Goal: Navigation & Orientation: Find specific page/section

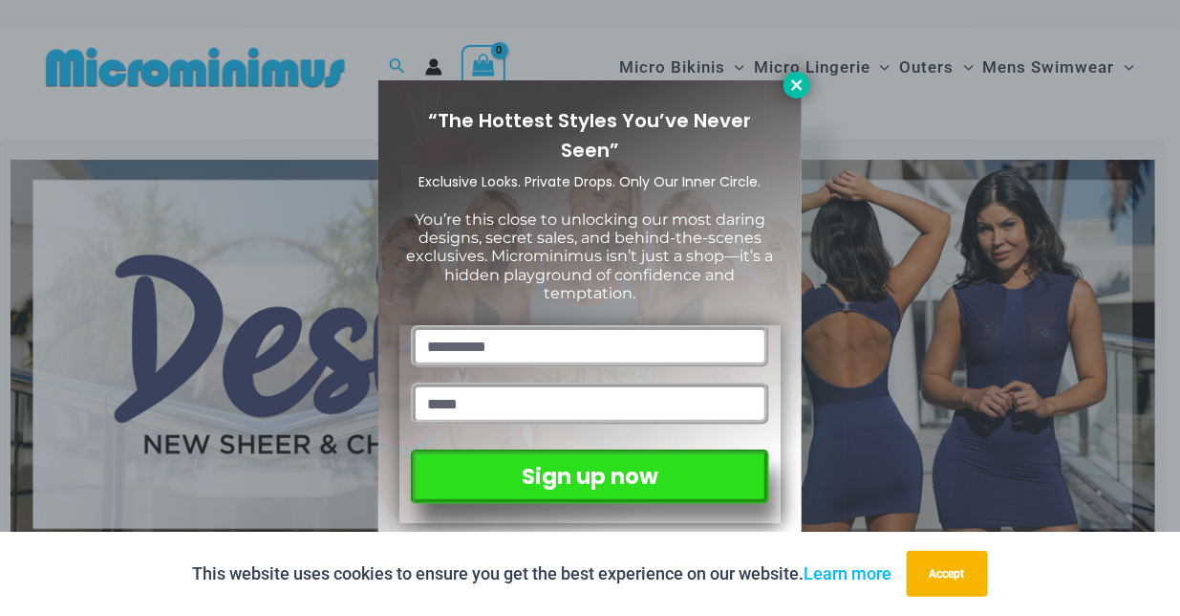
click at [796, 79] on icon at bounding box center [797, 84] width 17 height 17
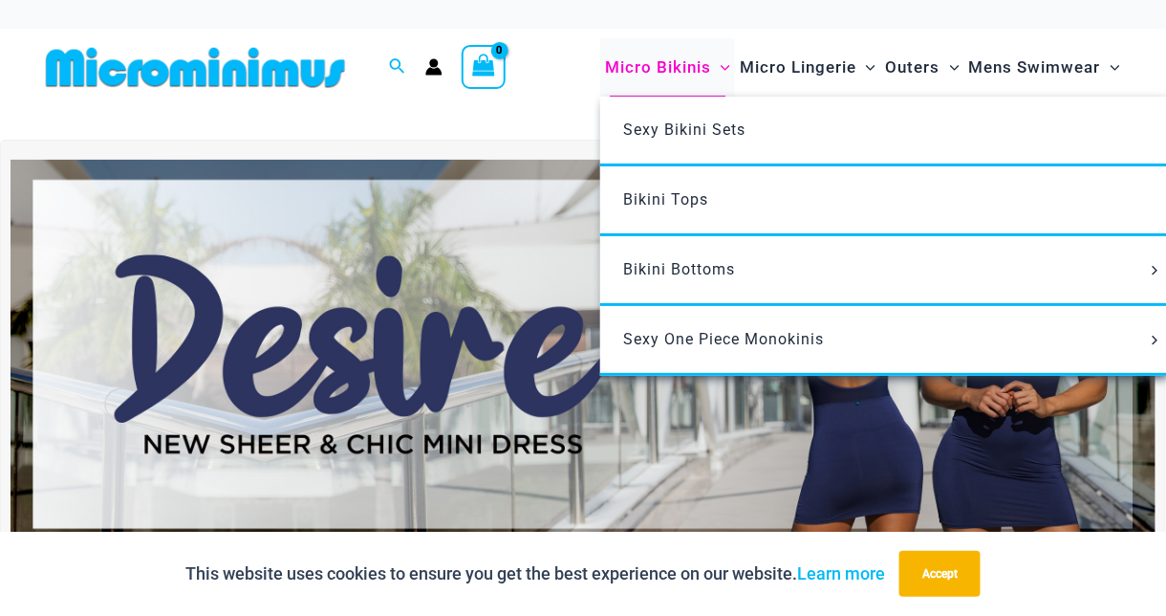
click at [670, 65] on span "Micro Bikinis" at bounding box center [658, 67] width 106 height 49
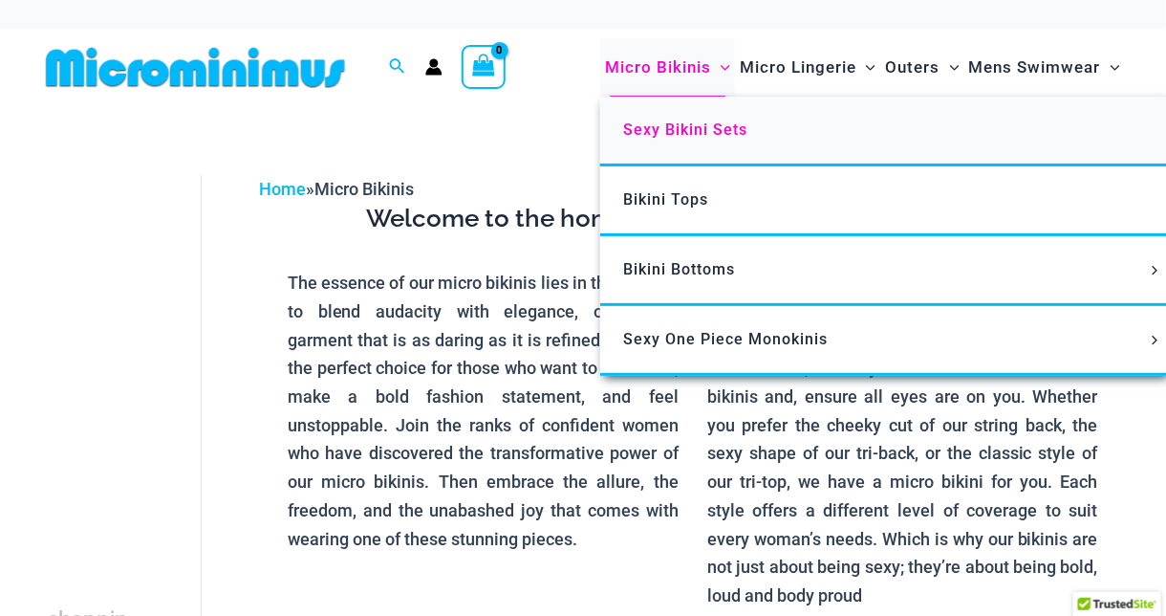
click at [675, 128] on span "Sexy Bikini Sets" at bounding box center [685, 129] width 124 height 18
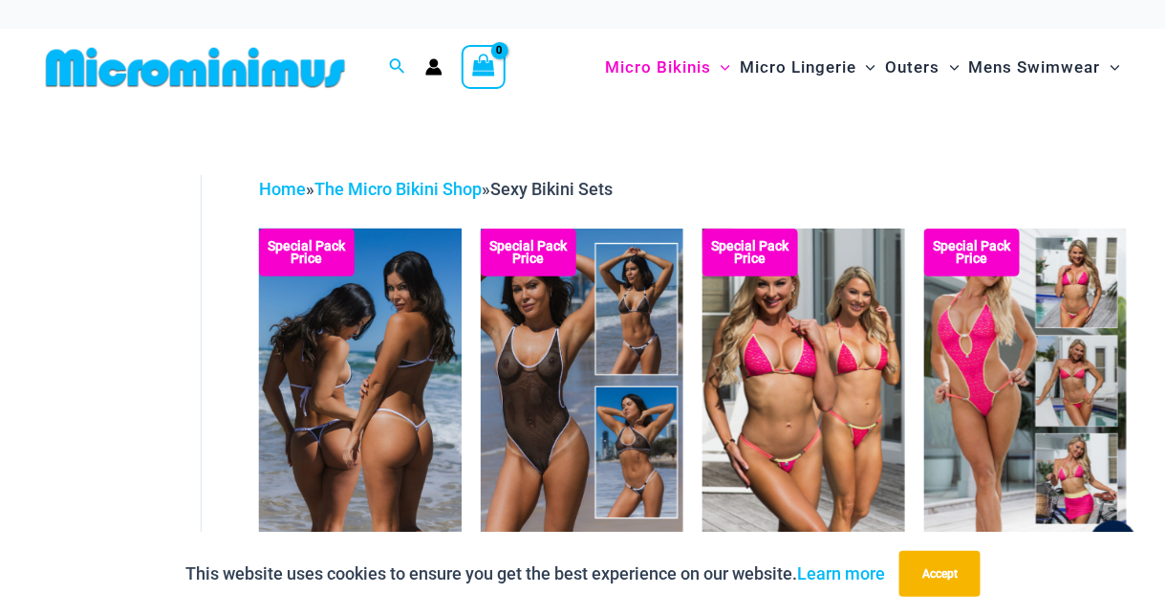
click at [420, 353] on img at bounding box center [360, 380] width 203 height 304
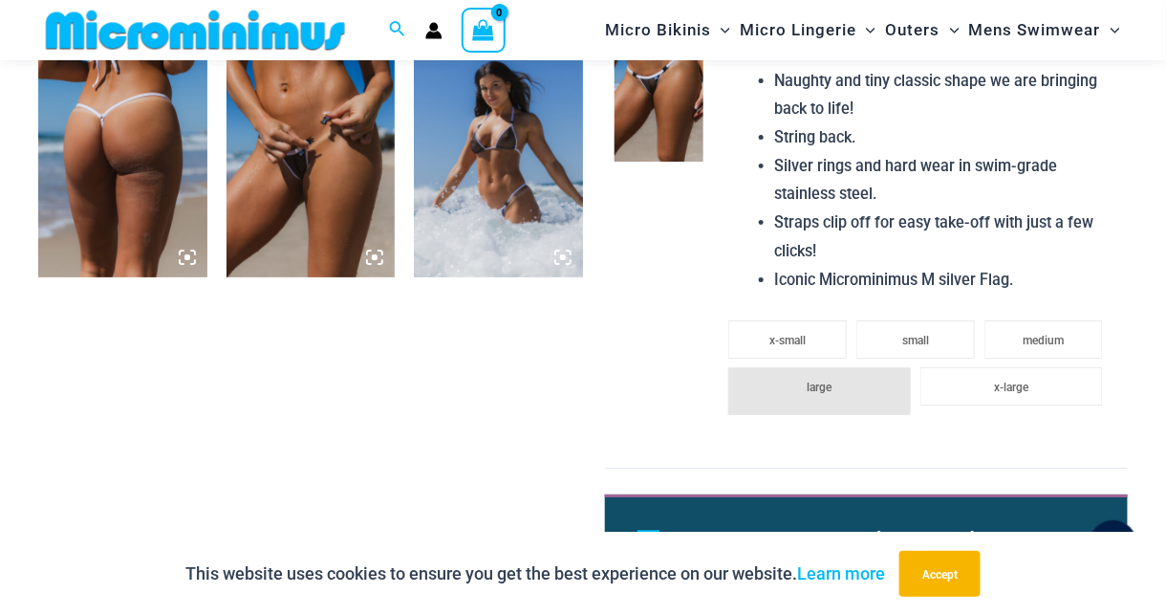
scroll to position [1816, 0]
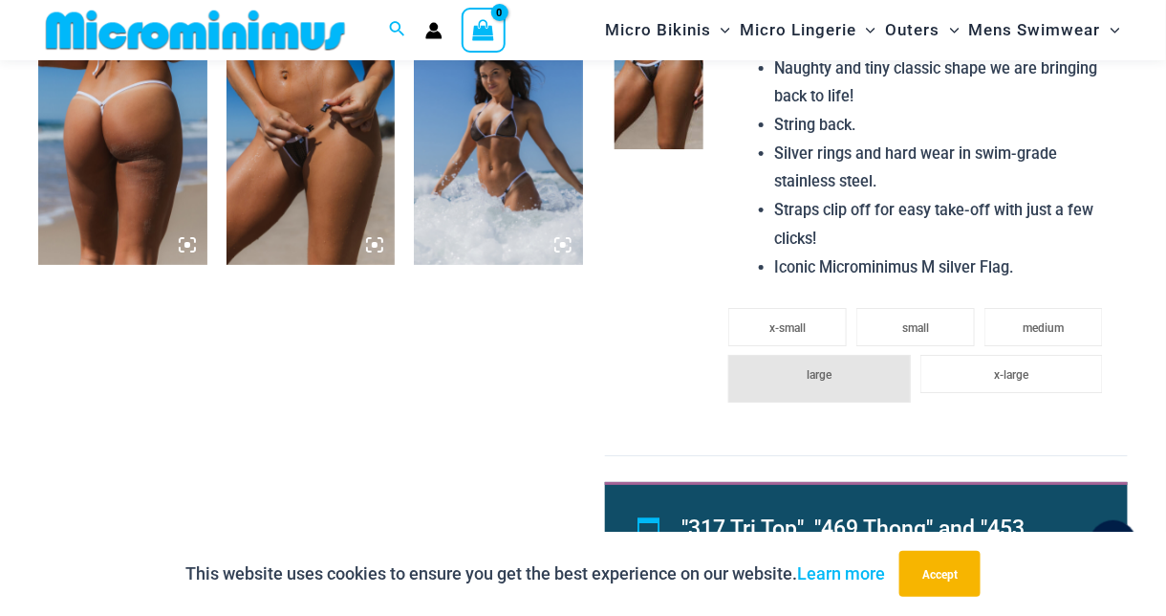
drag, startPoint x: 505, startPoint y: 371, endPoint x: 505, endPoint y: 350, distance: 21.0
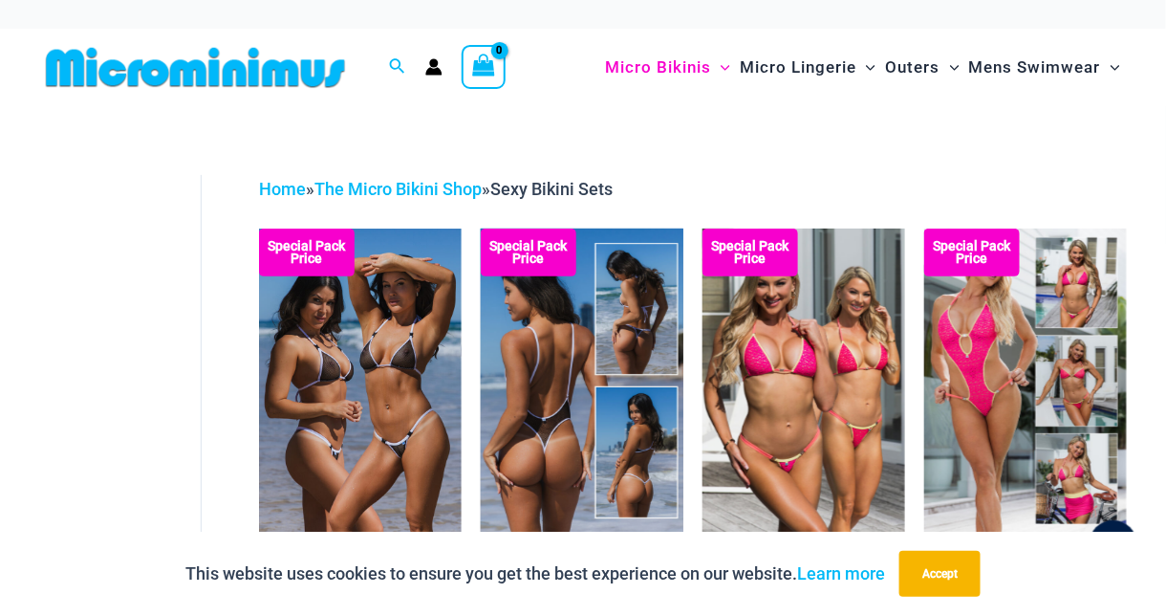
click at [559, 357] on img at bounding box center [582, 380] width 203 height 304
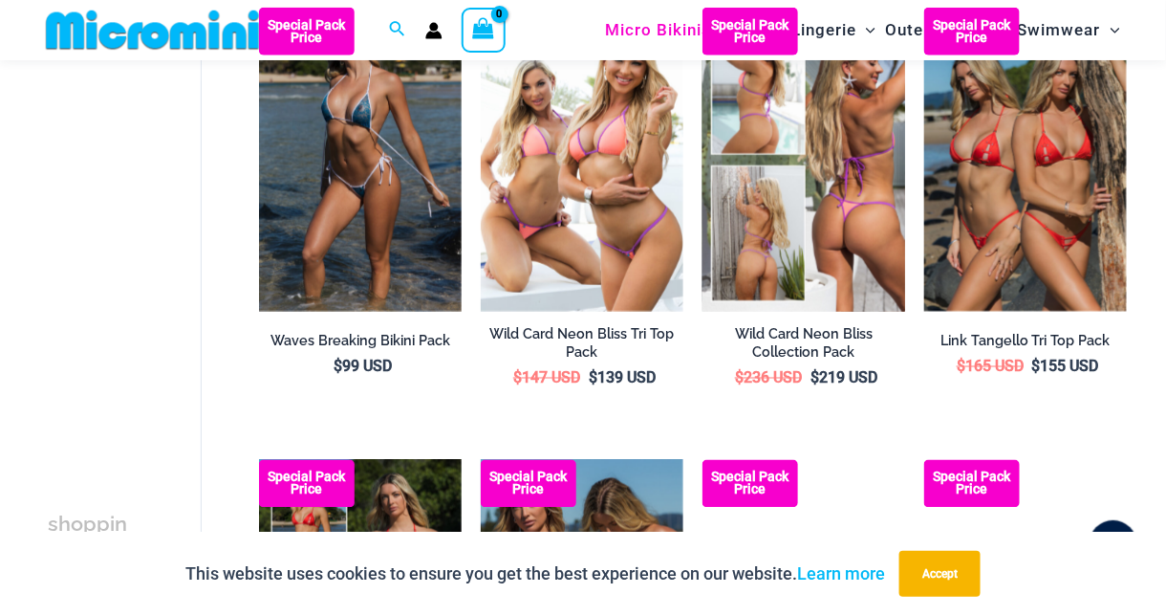
scroll to position [557, 0]
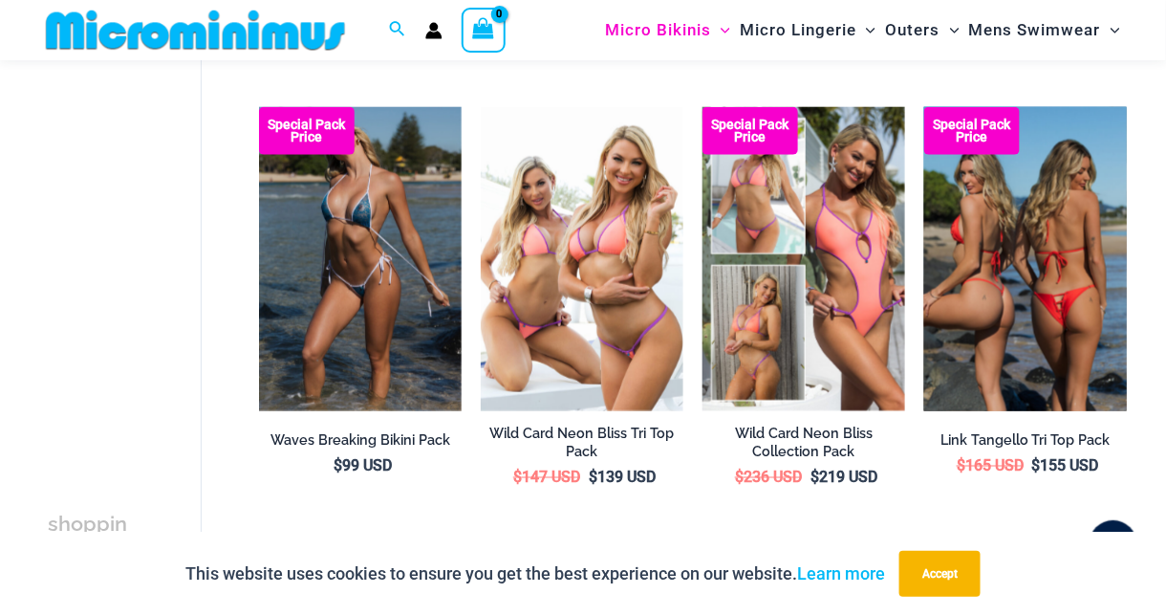
click at [1028, 262] on img at bounding box center [1025, 259] width 203 height 304
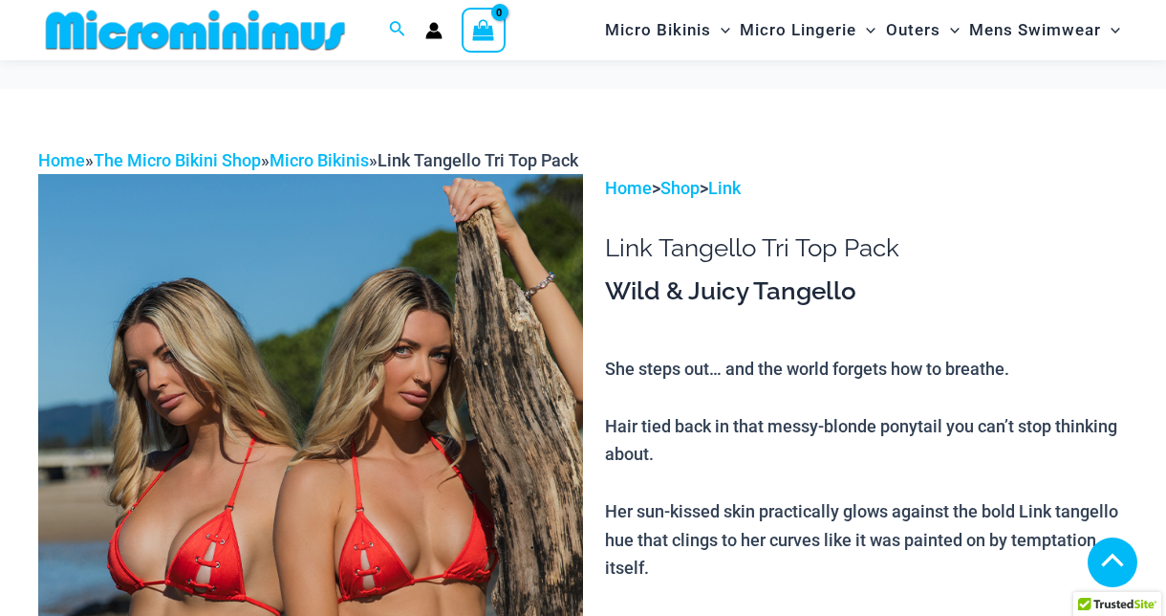
scroll to position [763, 0]
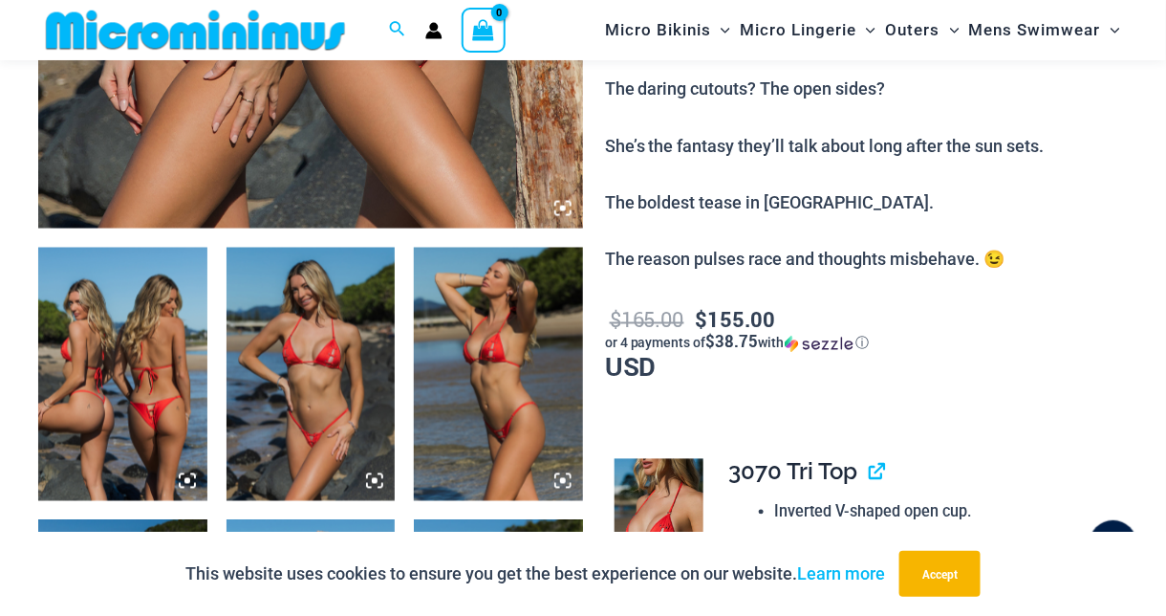
click at [376, 487] on icon at bounding box center [374, 480] width 17 height 17
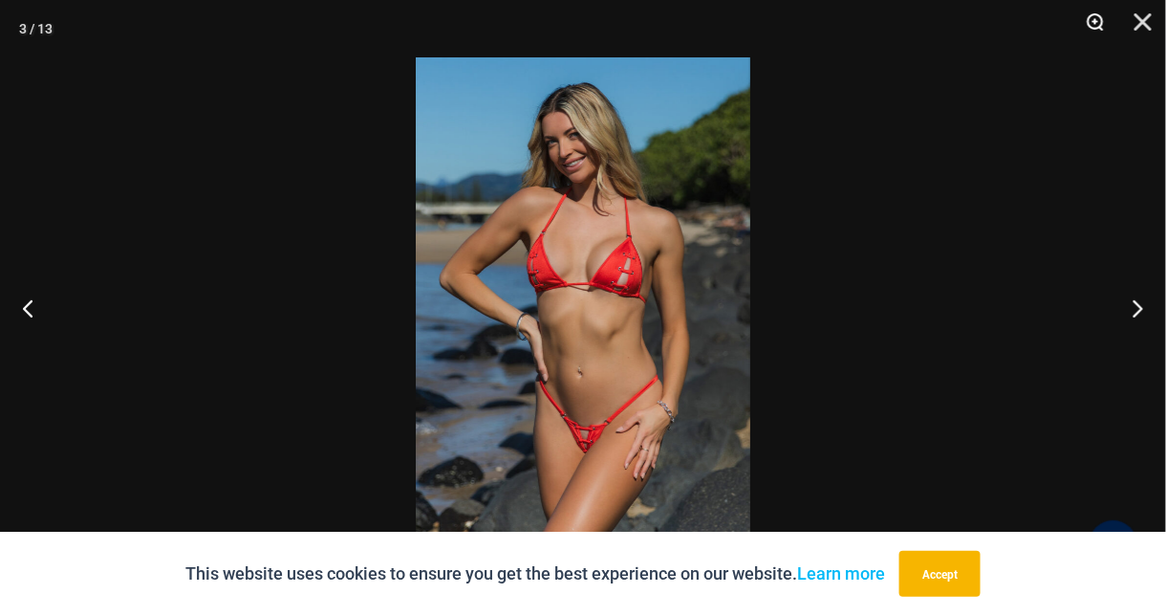
click at [1097, 26] on button "Zoom" at bounding box center [1089, 28] width 48 height 57
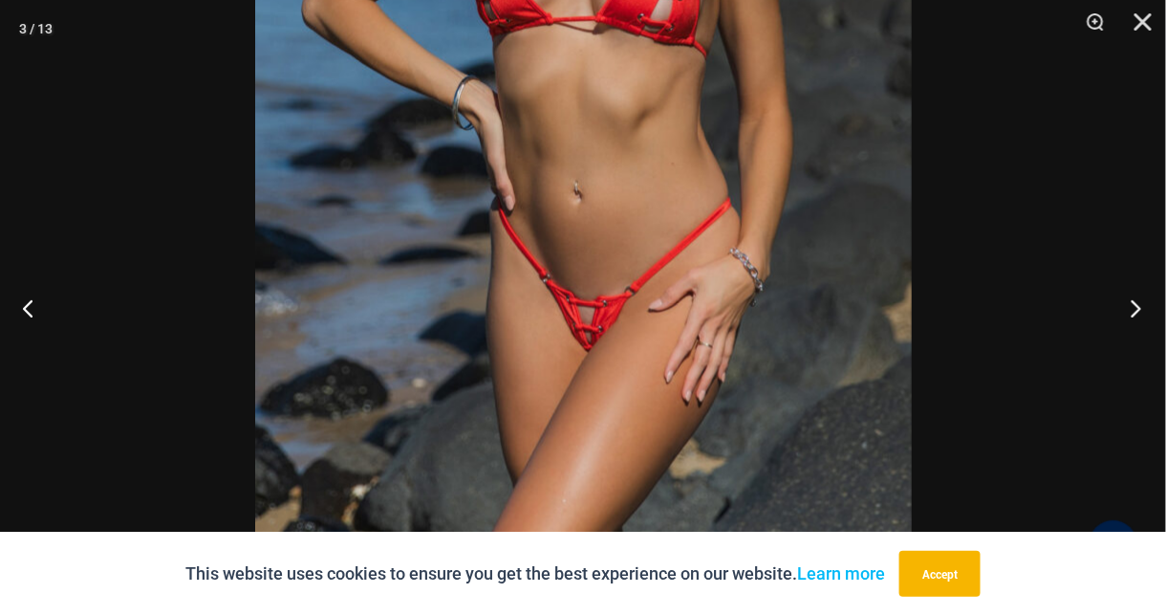
click at [1133, 313] on button "Next" at bounding box center [1130, 308] width 72 height 96
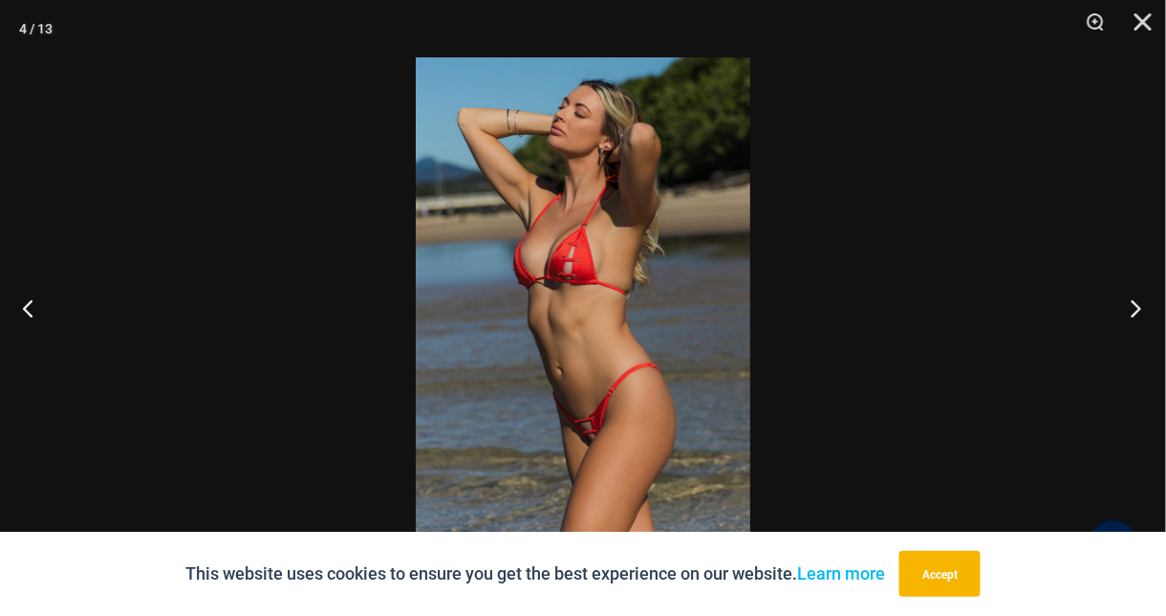
click at [1133, 313] on button "Next" at bounding box center [1130, 308] width 72 height 96
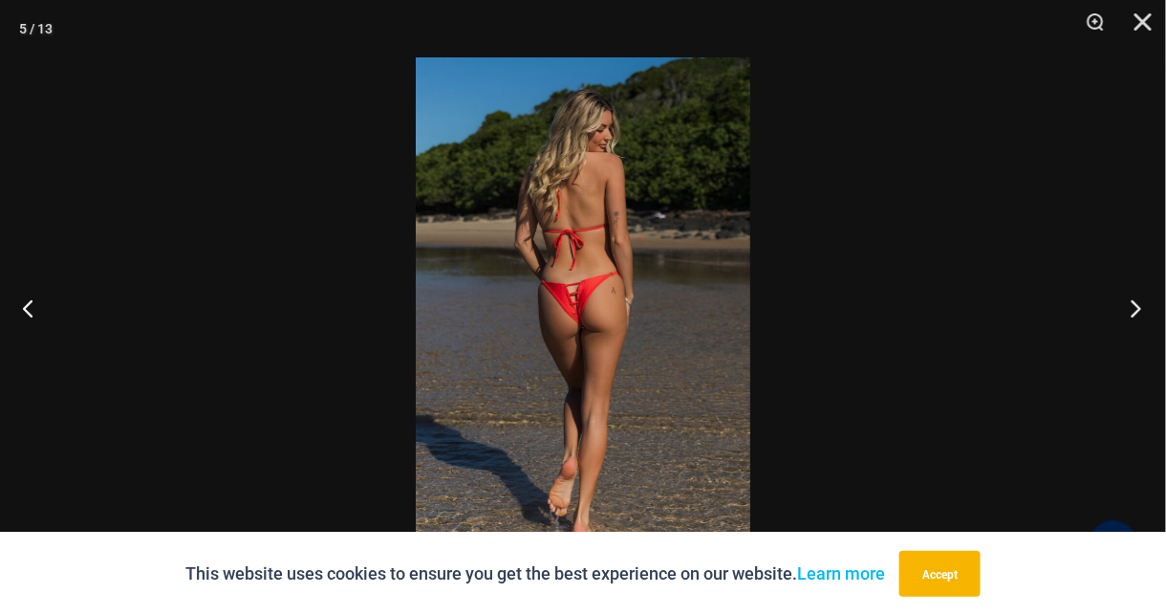
click at [1133, 313] on button "Next" at bounding box center [1130, 308] width 72 height 96
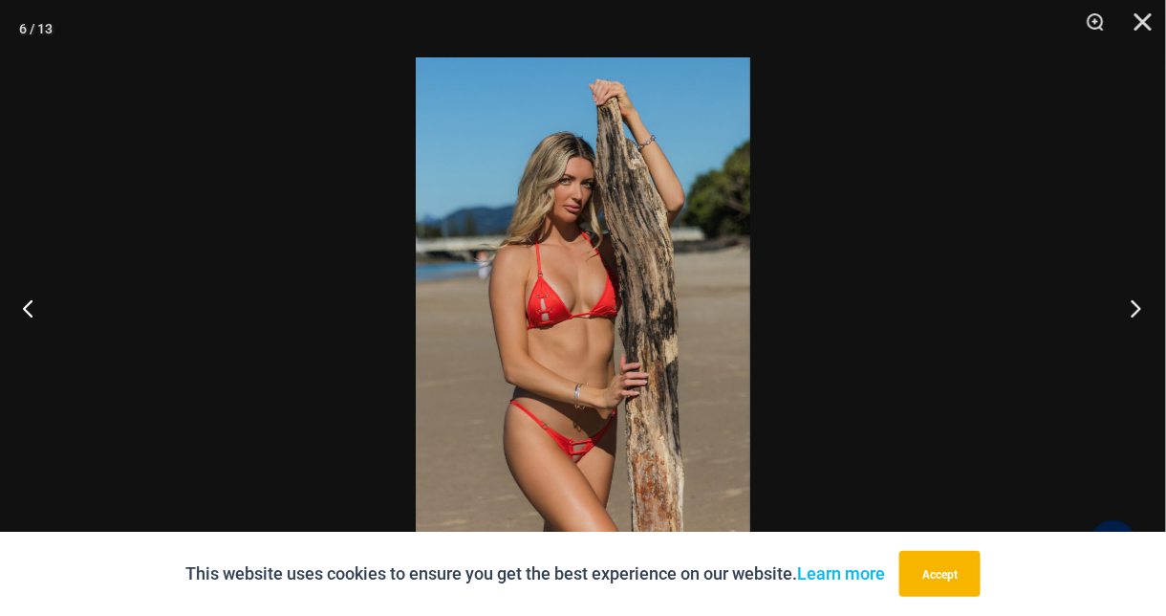
click at [1133, 313] on button "Next" at bounding box center [1130, 308] width 72 height 96
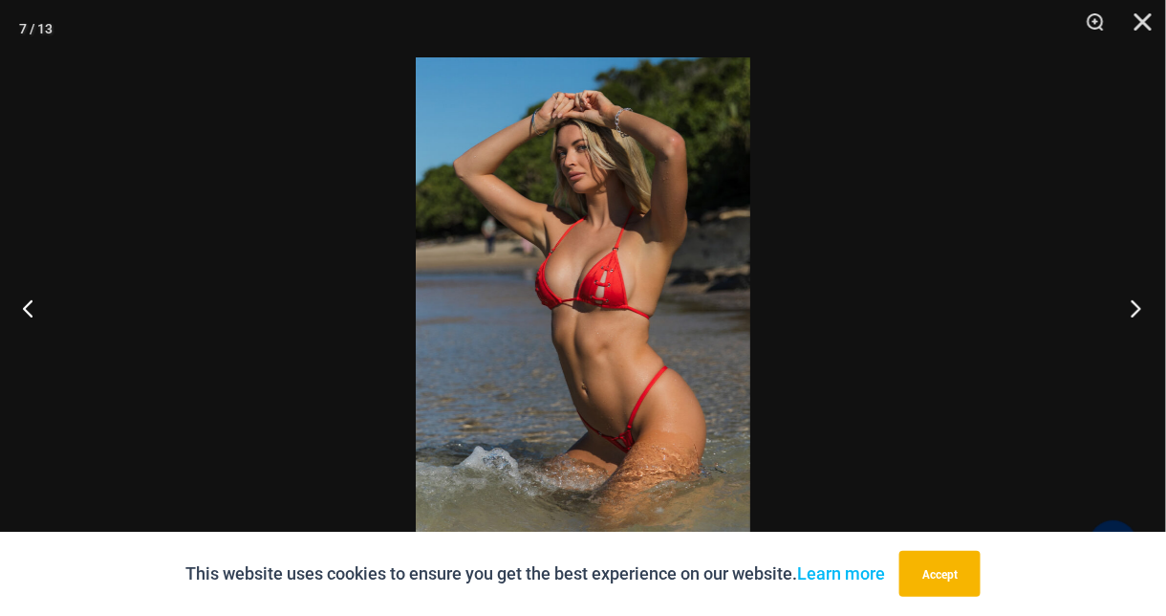
click at [1133, 313] on button "Next" at bounding box center [1130, 308] width 72 height 96
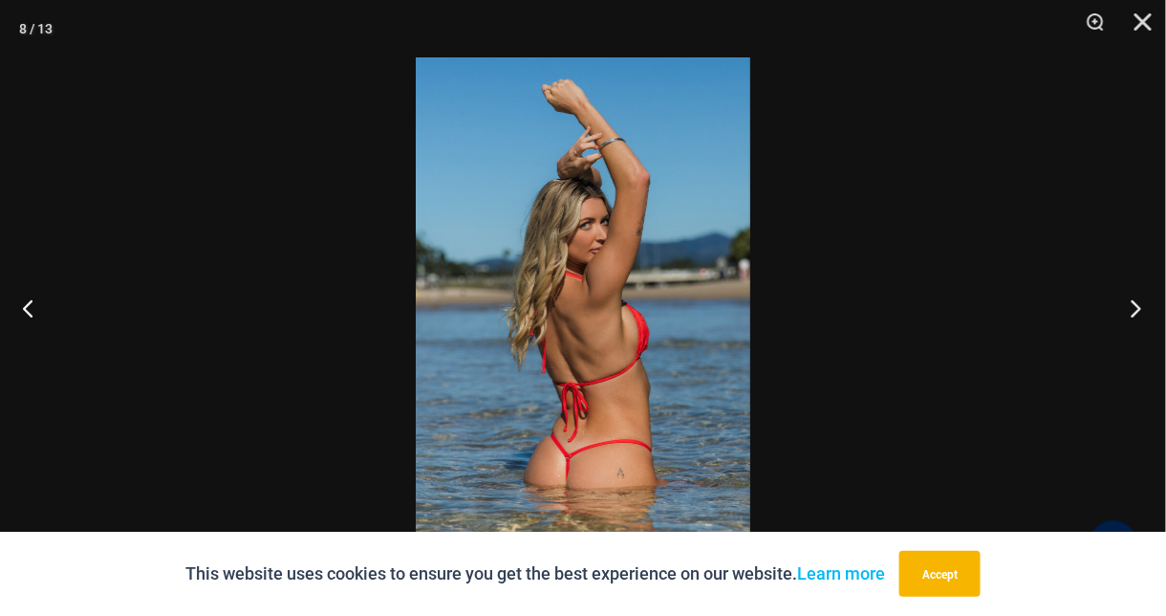
click at [1133, 313] on button "Next" at bounding box center [1130, 308] width 72 height 96
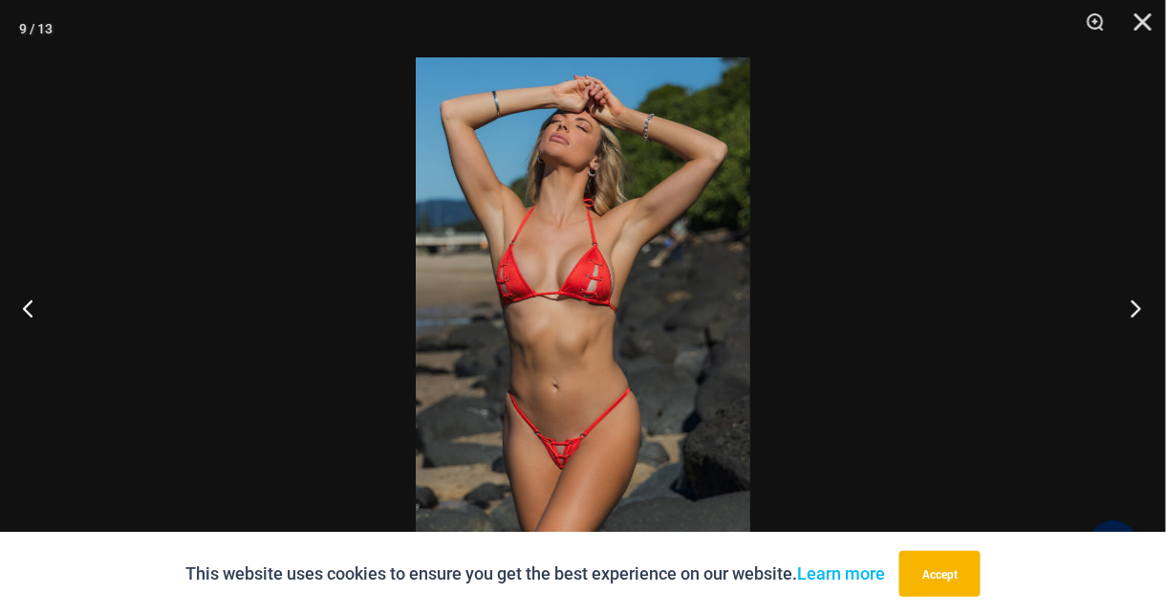
click at [1133, 313] on button "Next" at bounding box center [1130, 308] width 72 height 96
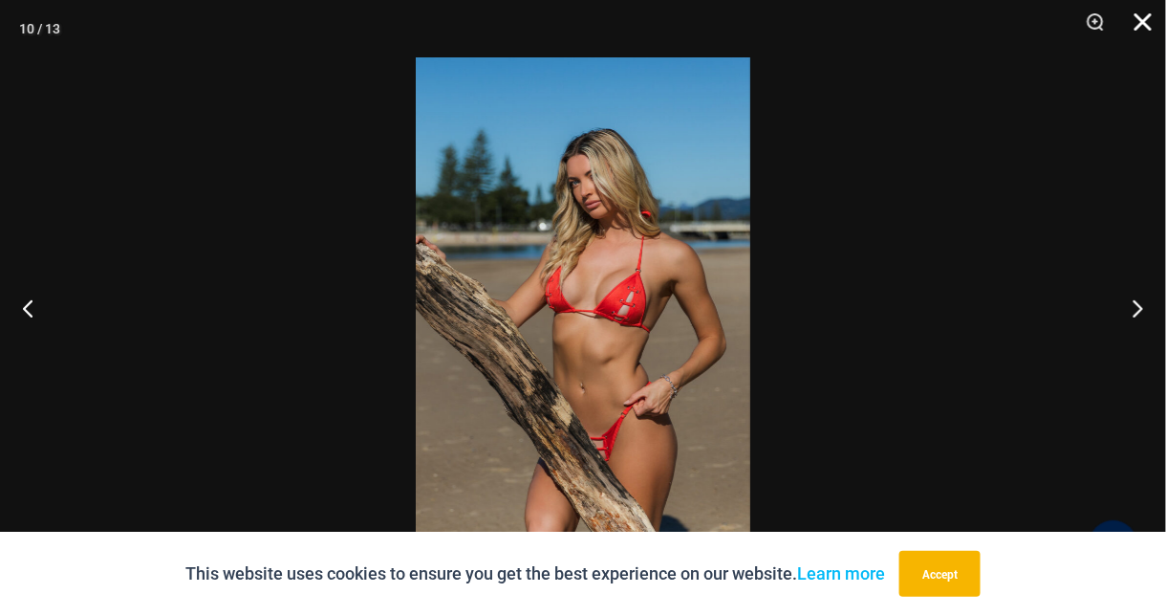
click at [1150, 23] on button "Close" at bounding box center [1137, 28] width 48 height 57
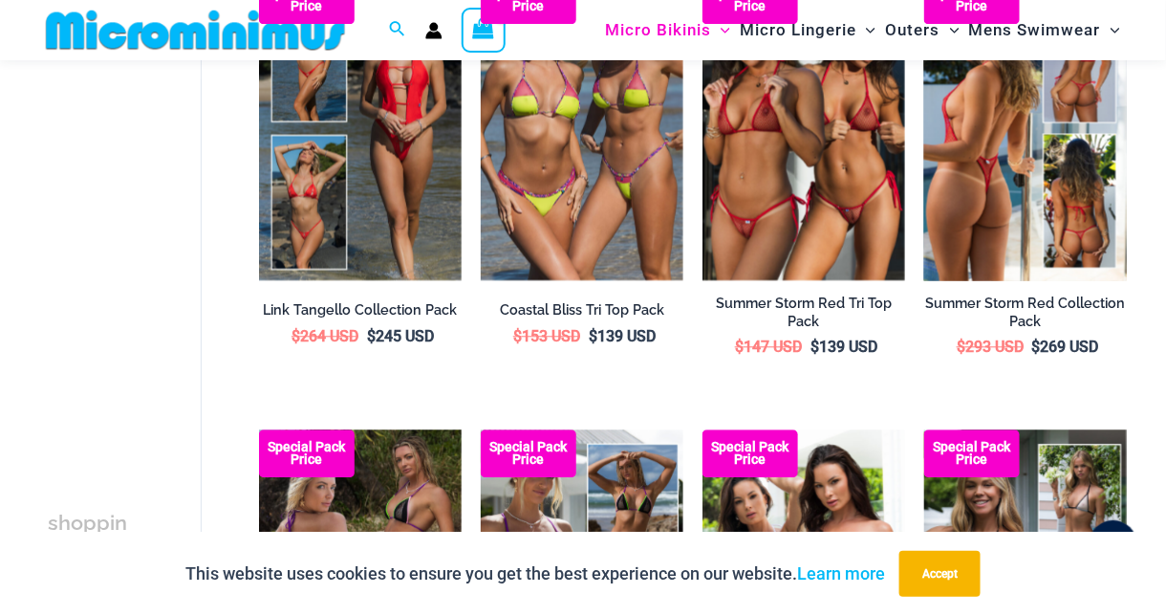
scroll to position [1113, 0]
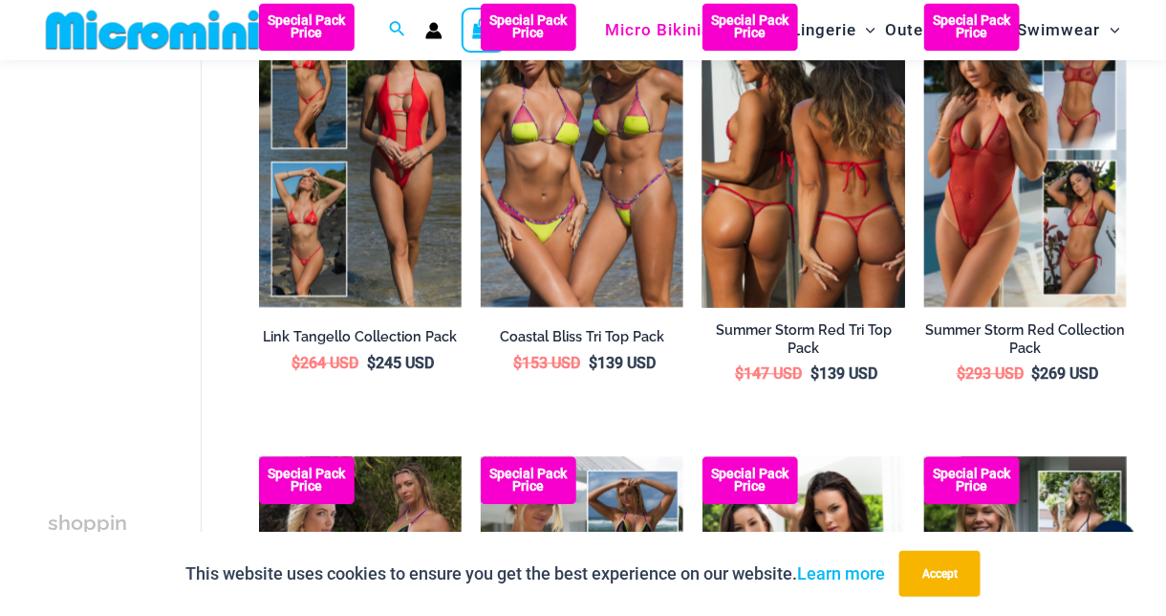
click at [757, 217] on img at bounding box center [803, 155] width 203 height 304
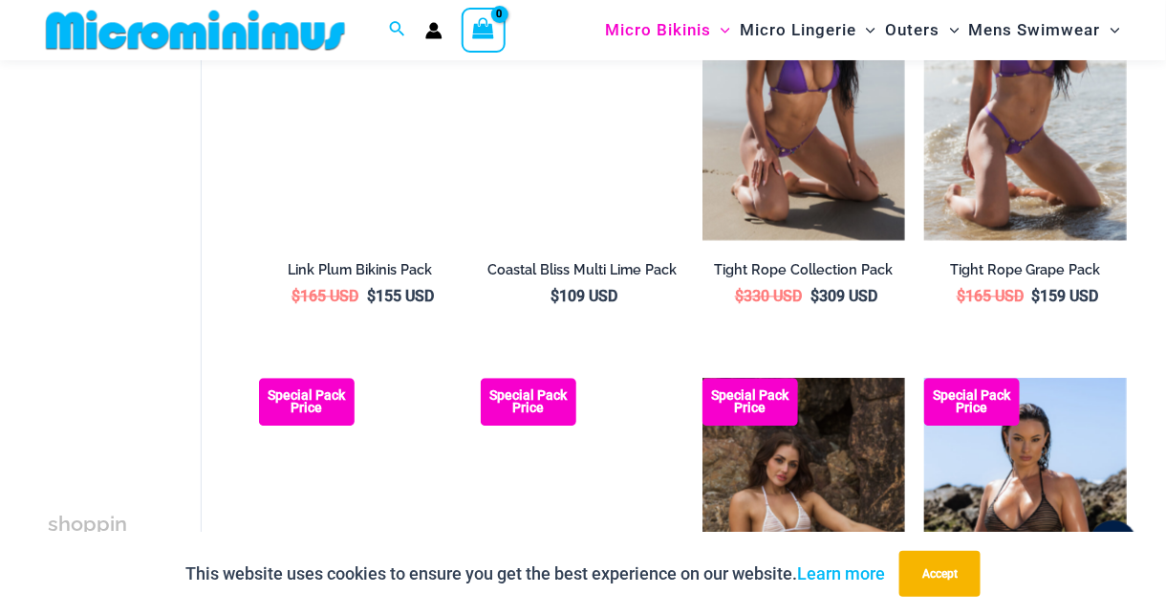
scroll to position [2999, 0]
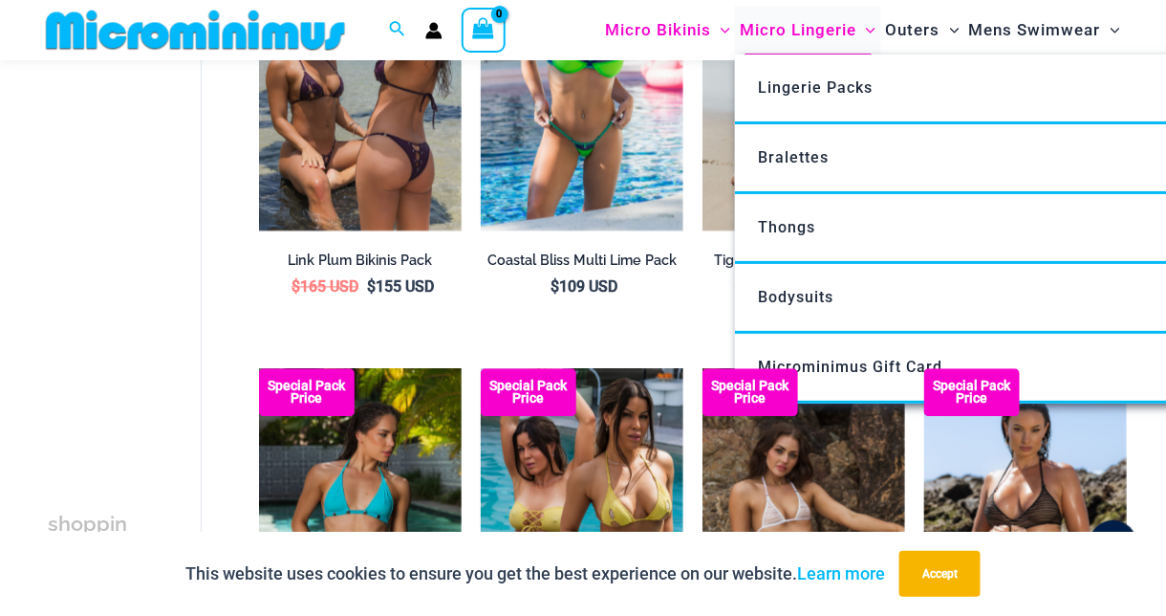
click at [806, 30] on span "Micro Lingerie" at bounding box center [798, 30] width 117 height 49
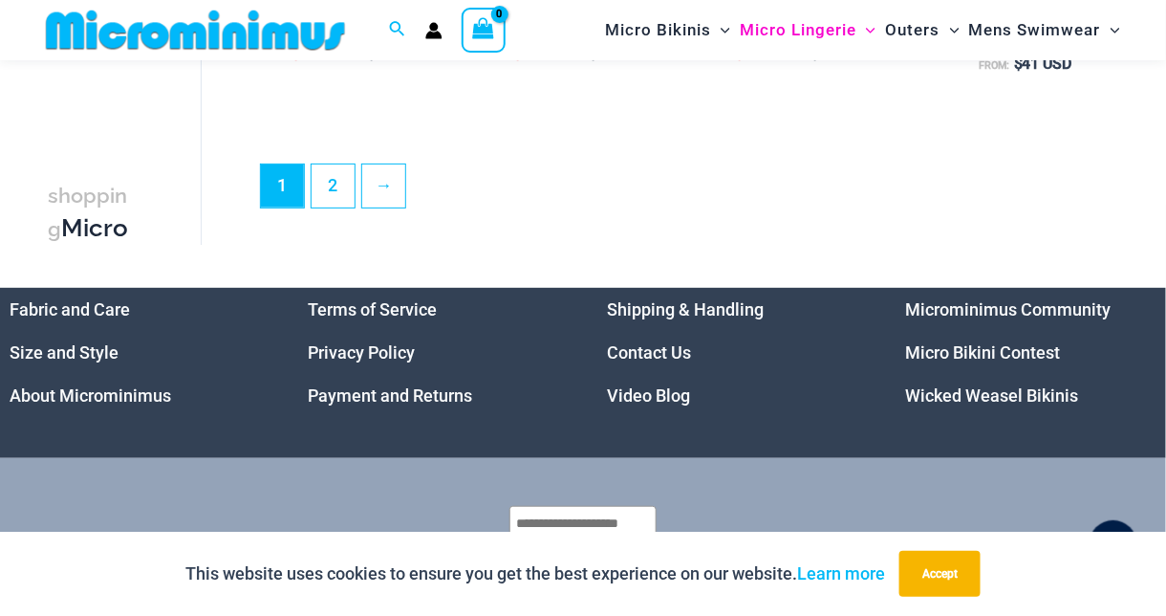
scroll to position [4189, 0]
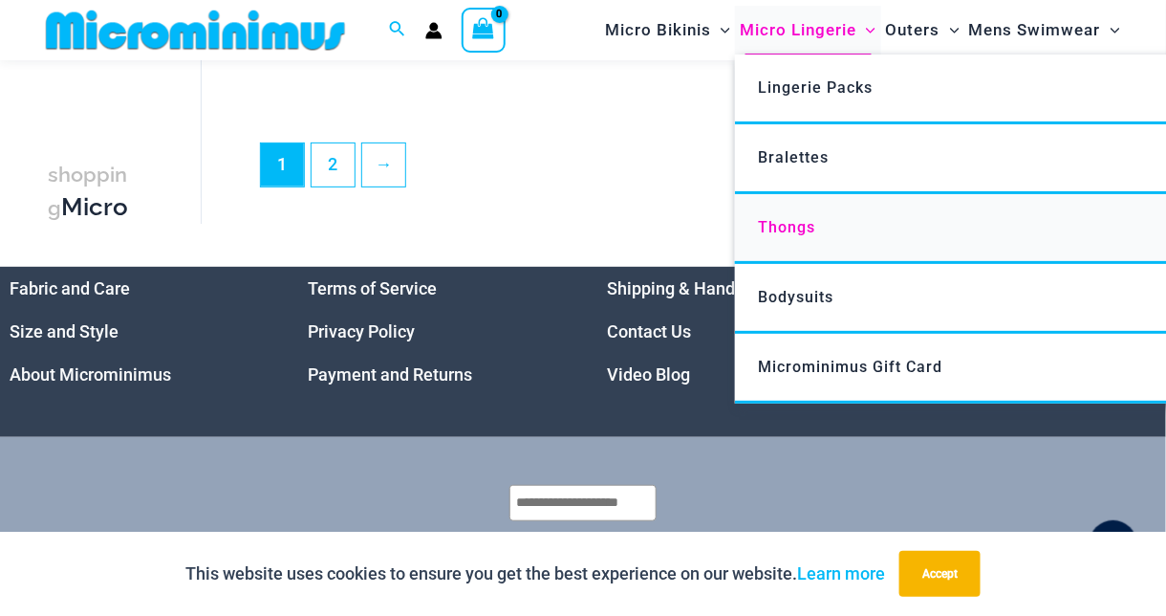
click at [824, 232] on link "Thongs" at bounding box center [1019, 229] width 569 height 70
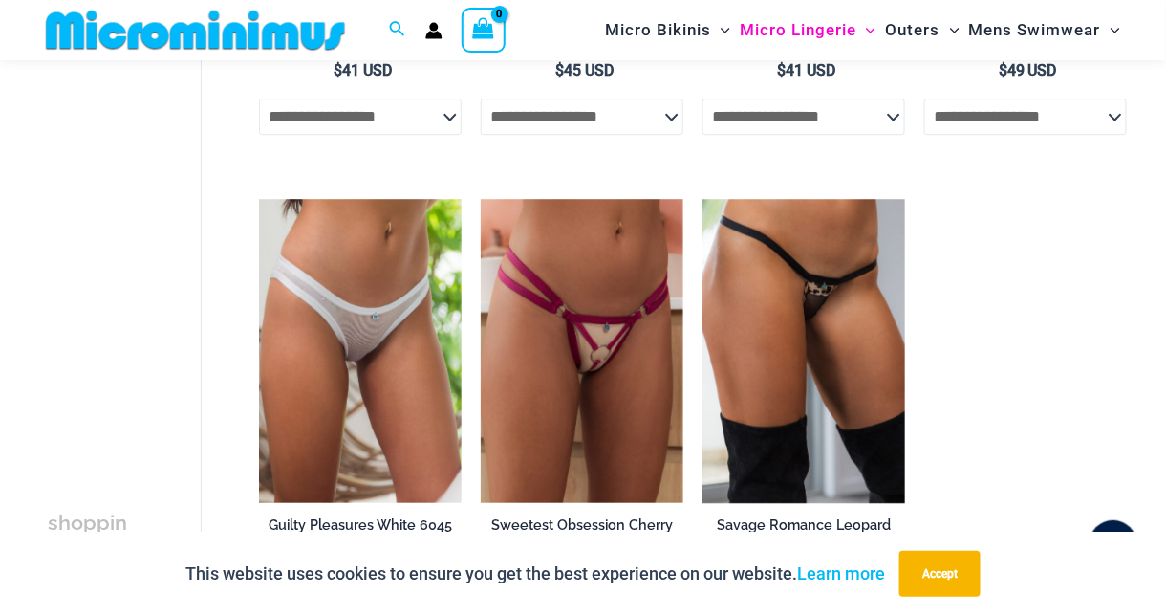
scroll to position [2005, 0]
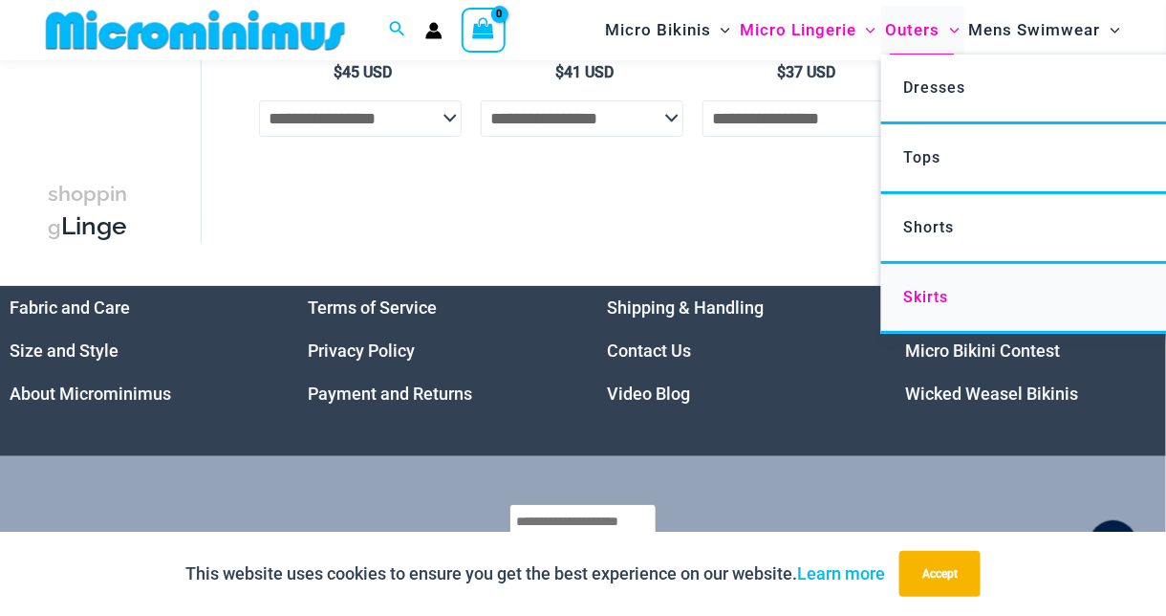
click at [932, 297] on span "Skirts" at bounding box center [925, 297] width 45 height 18
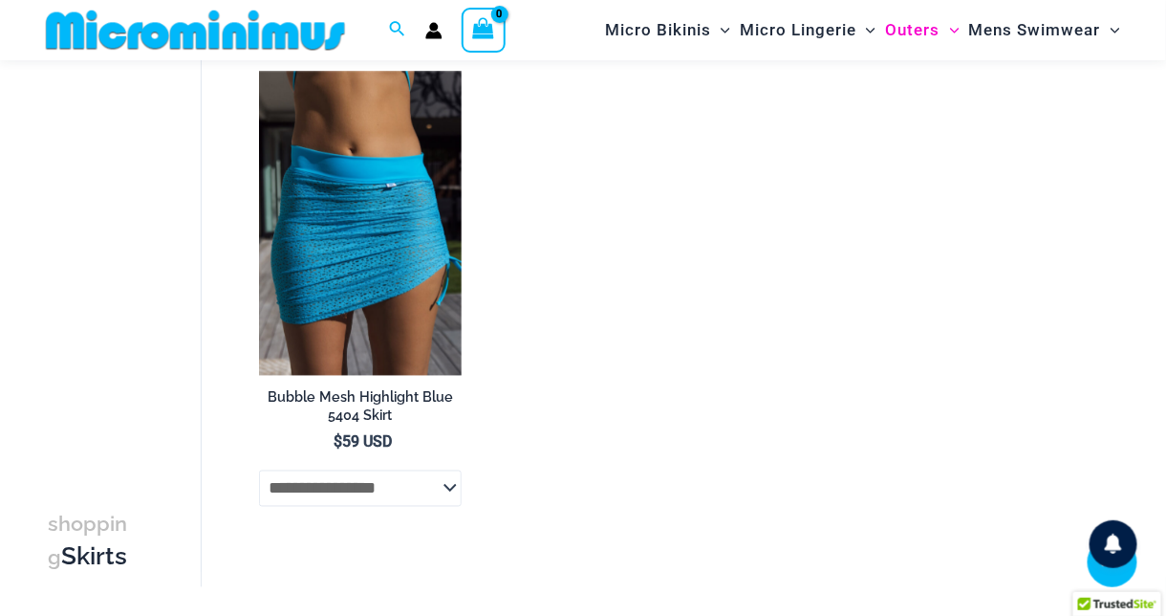
scroll to position [647, 0]
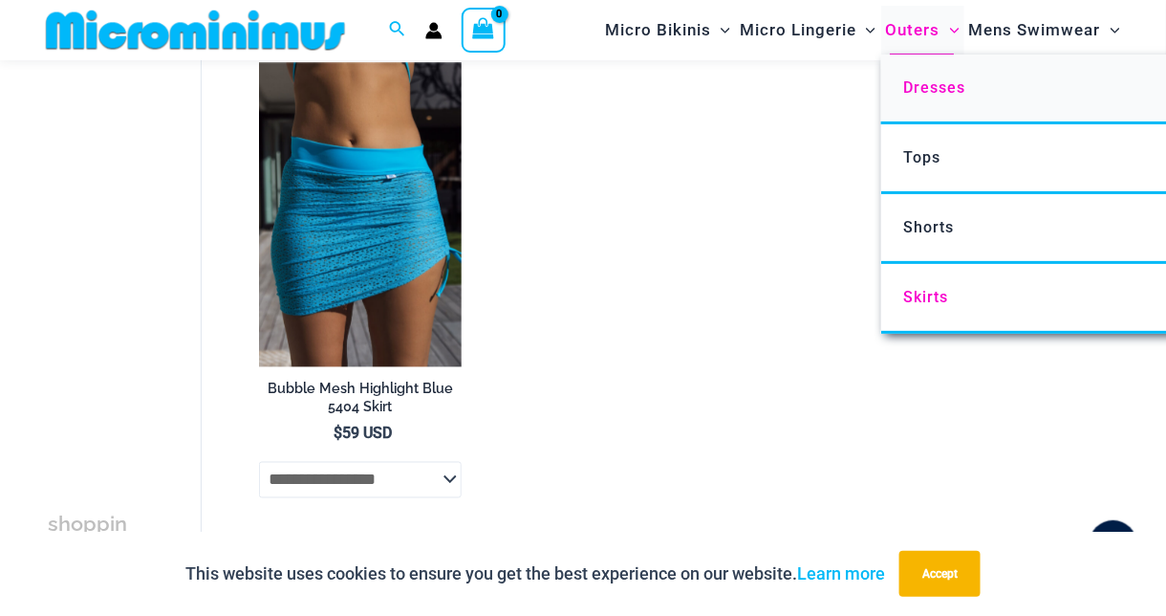
click at [938, 89] on span "Dresses" at bounding box center [934, 87] width 62 height 18
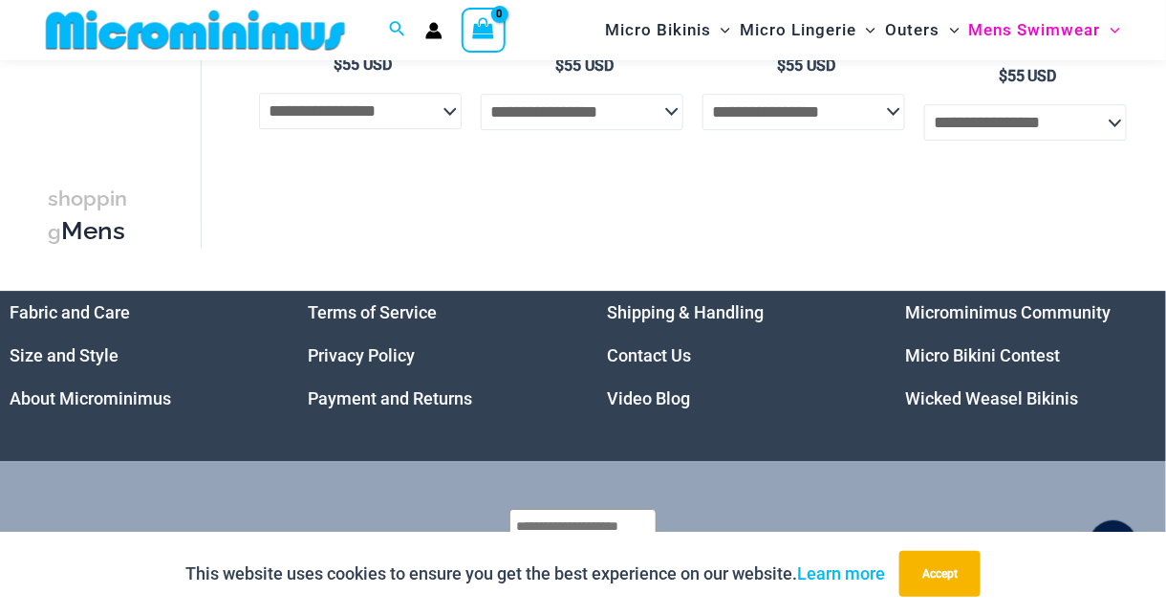
scroll to position [1522, 0]
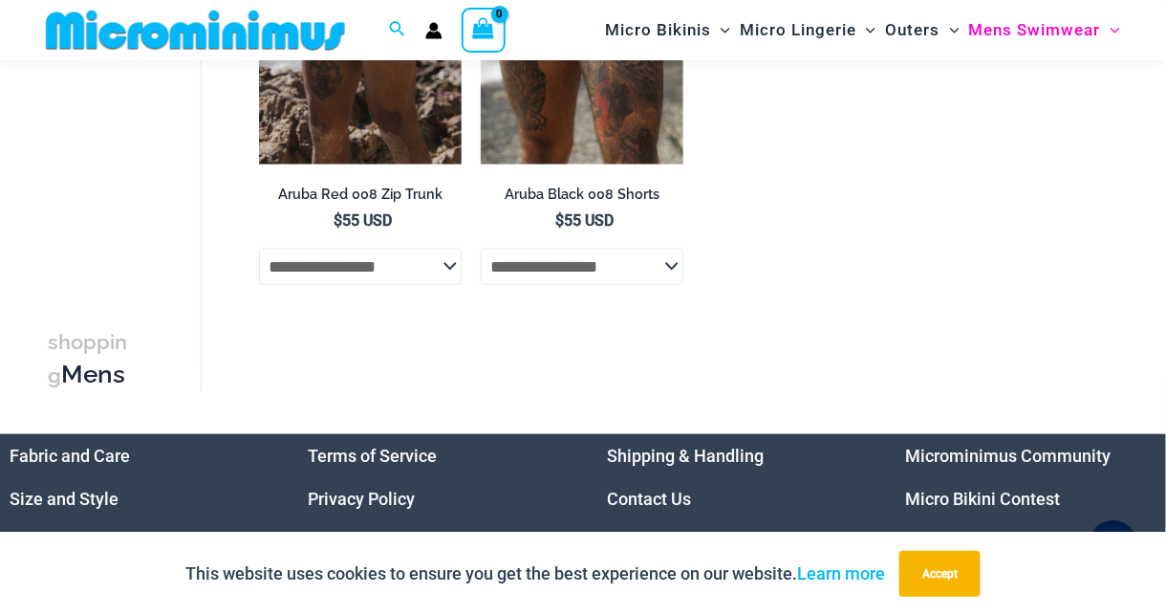
scroll to position [175, 0]
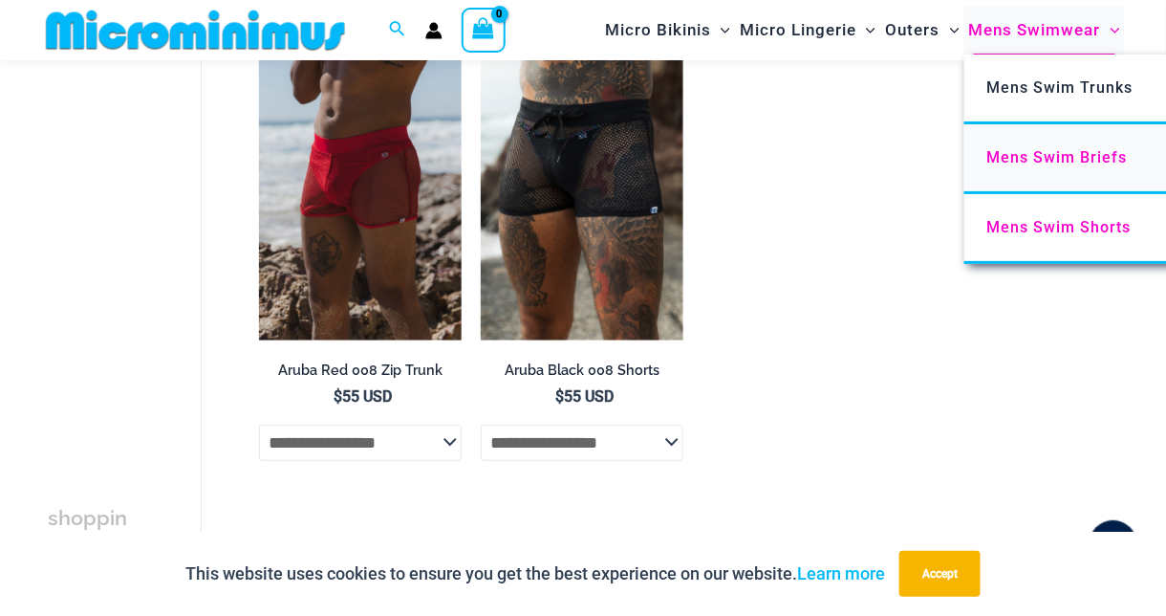
click at [1022, 161] on span "Mens Swim Briefs" at bounding box center [1057, 157] width 140 height 18
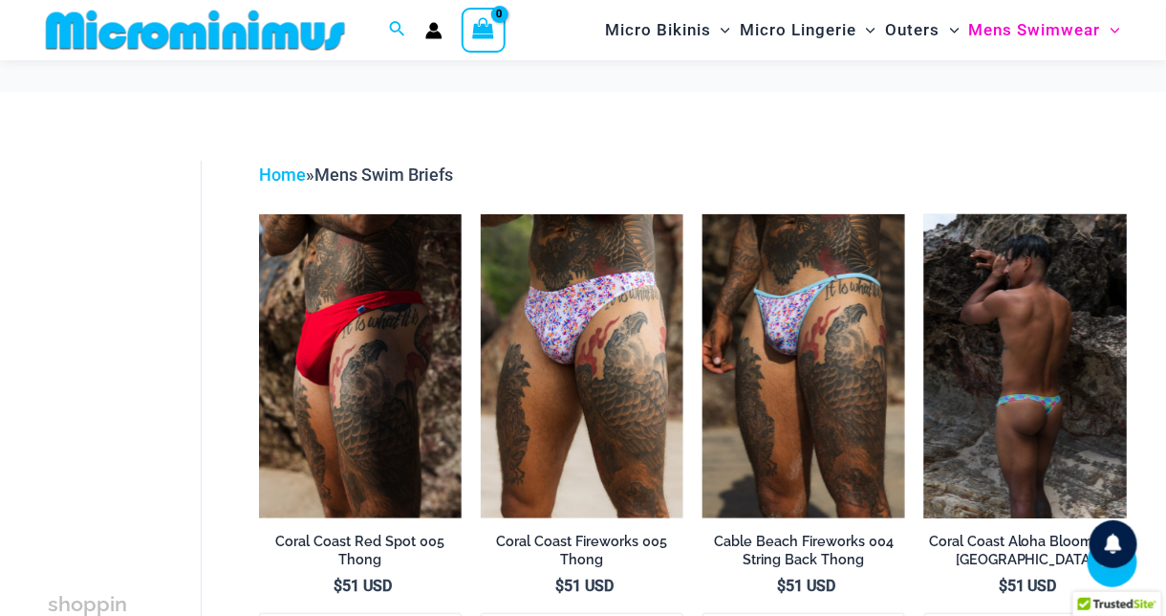
scroll to position [365, 0]
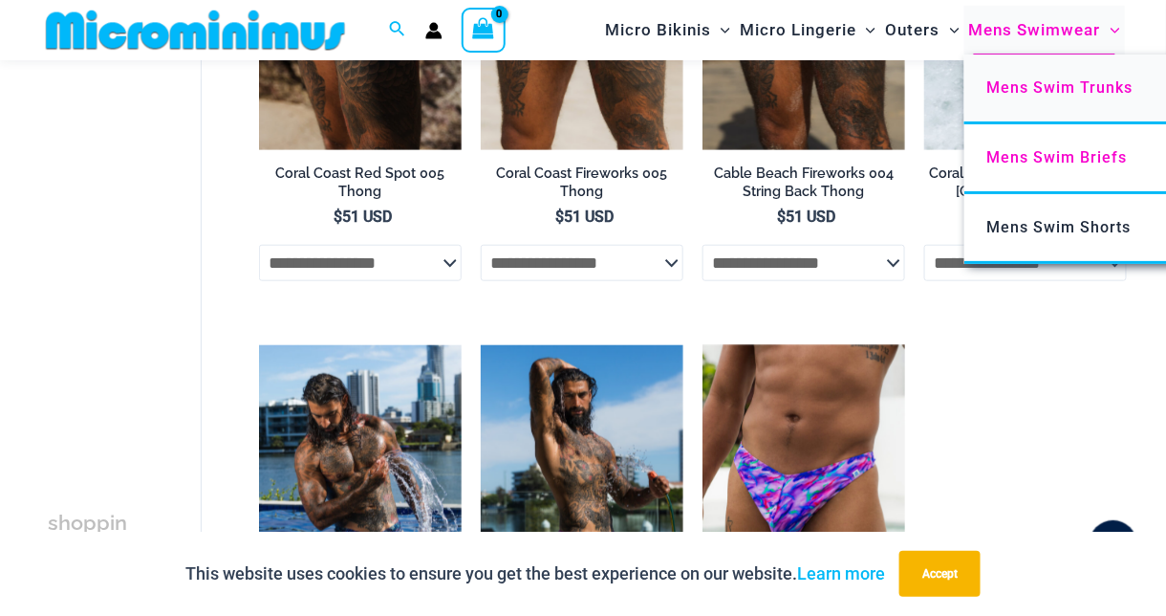
click at [1024, 91] on span "Mens Swim Trunks" at bounding box center [1060, 87] width 146 height 18
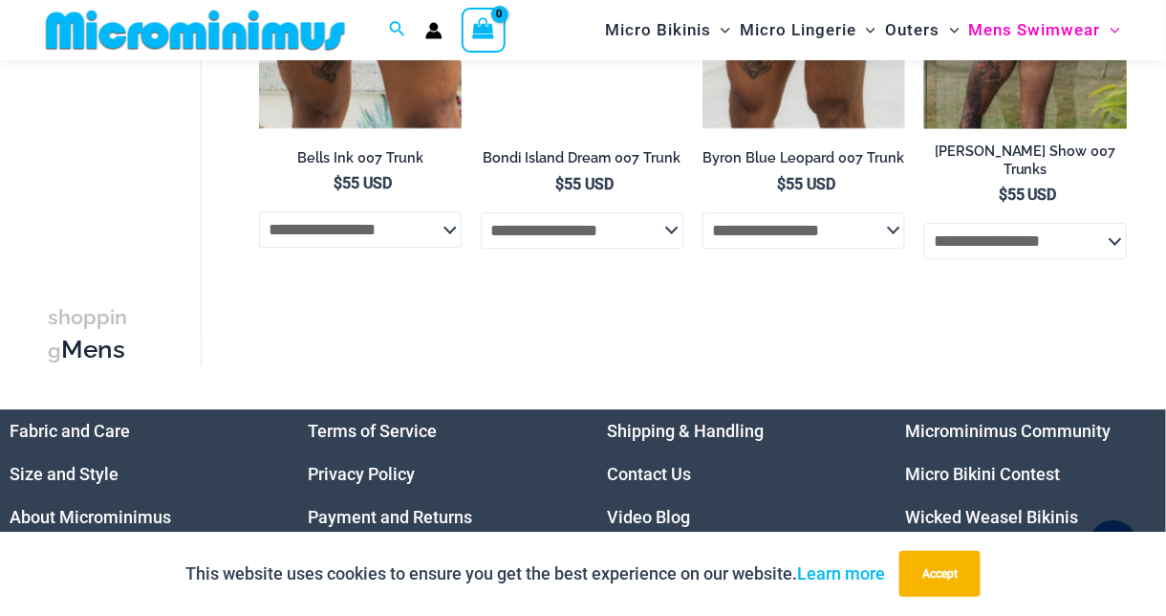
scroll to position [1114, 0]
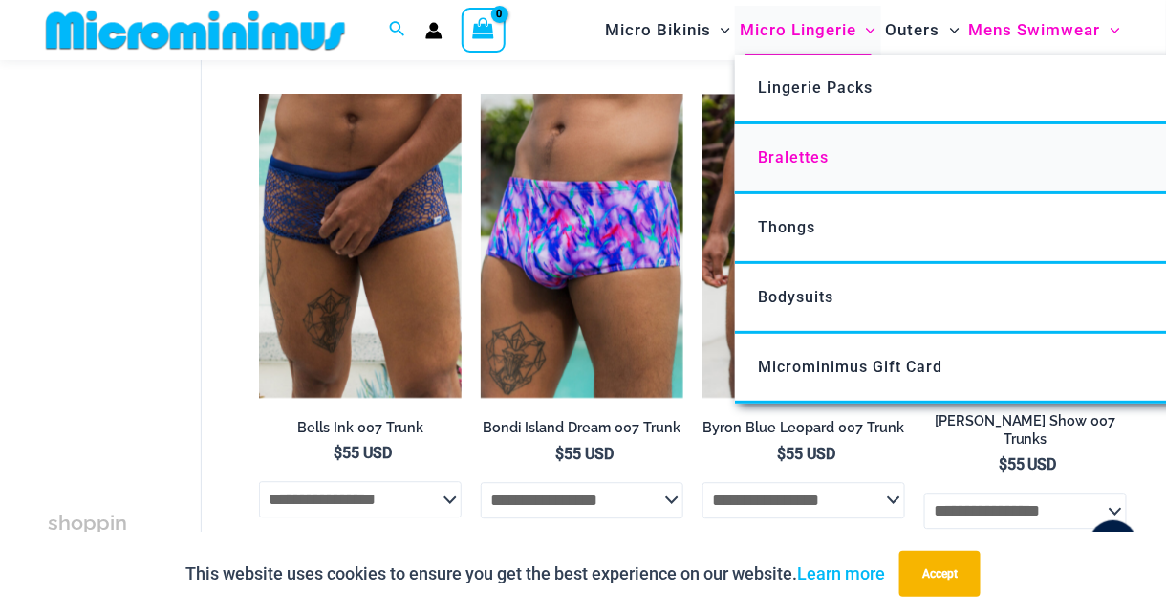
click at [825, 150] on span "Bralettes" at bounding box center [793, 157] width 71 height 18
